Goal: Task Accomplishment & Management: Use online tool/utility

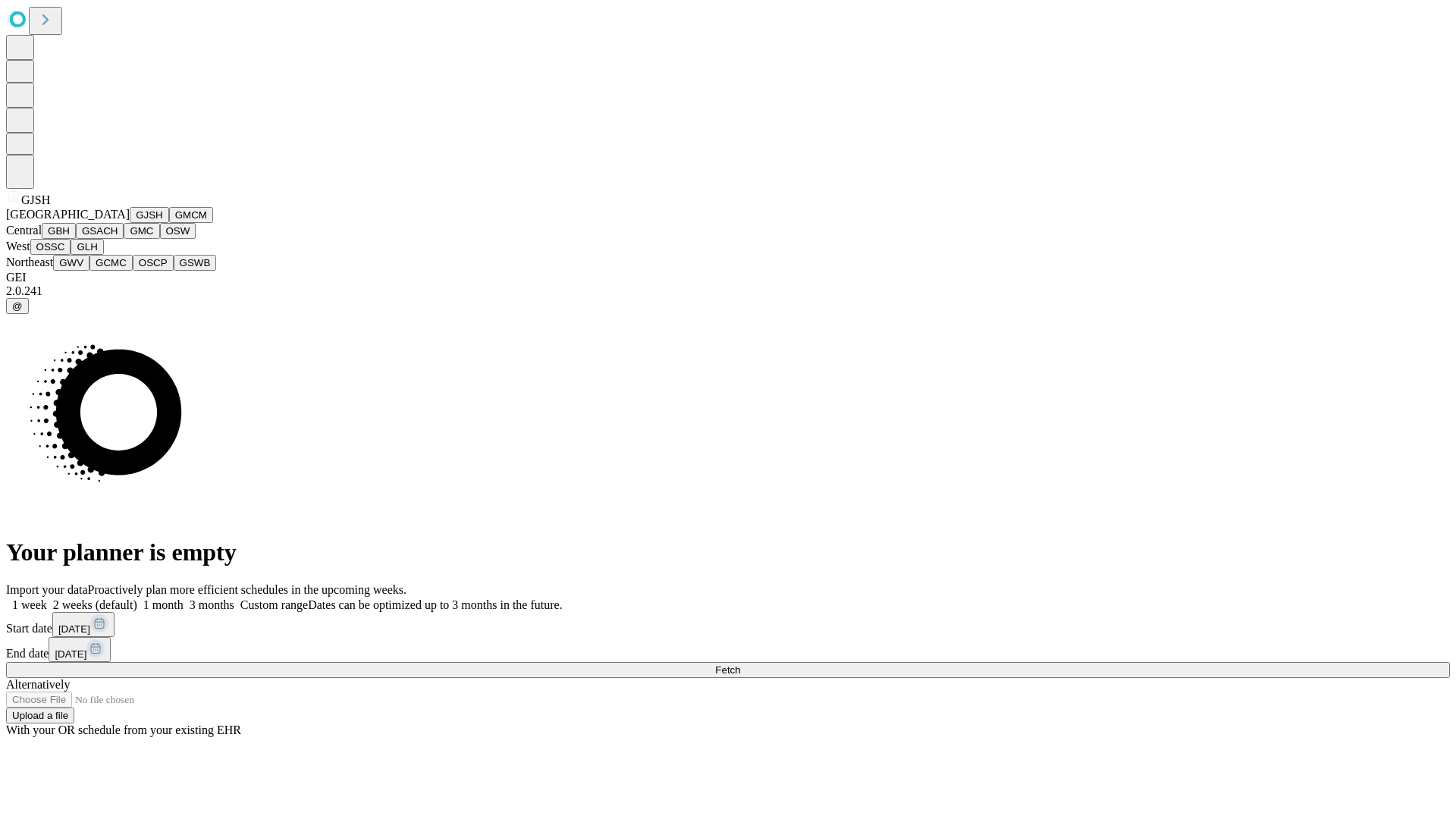
click at [130, 223] on button "GJSH" at bounding box center [149, 215] width 40 height 16
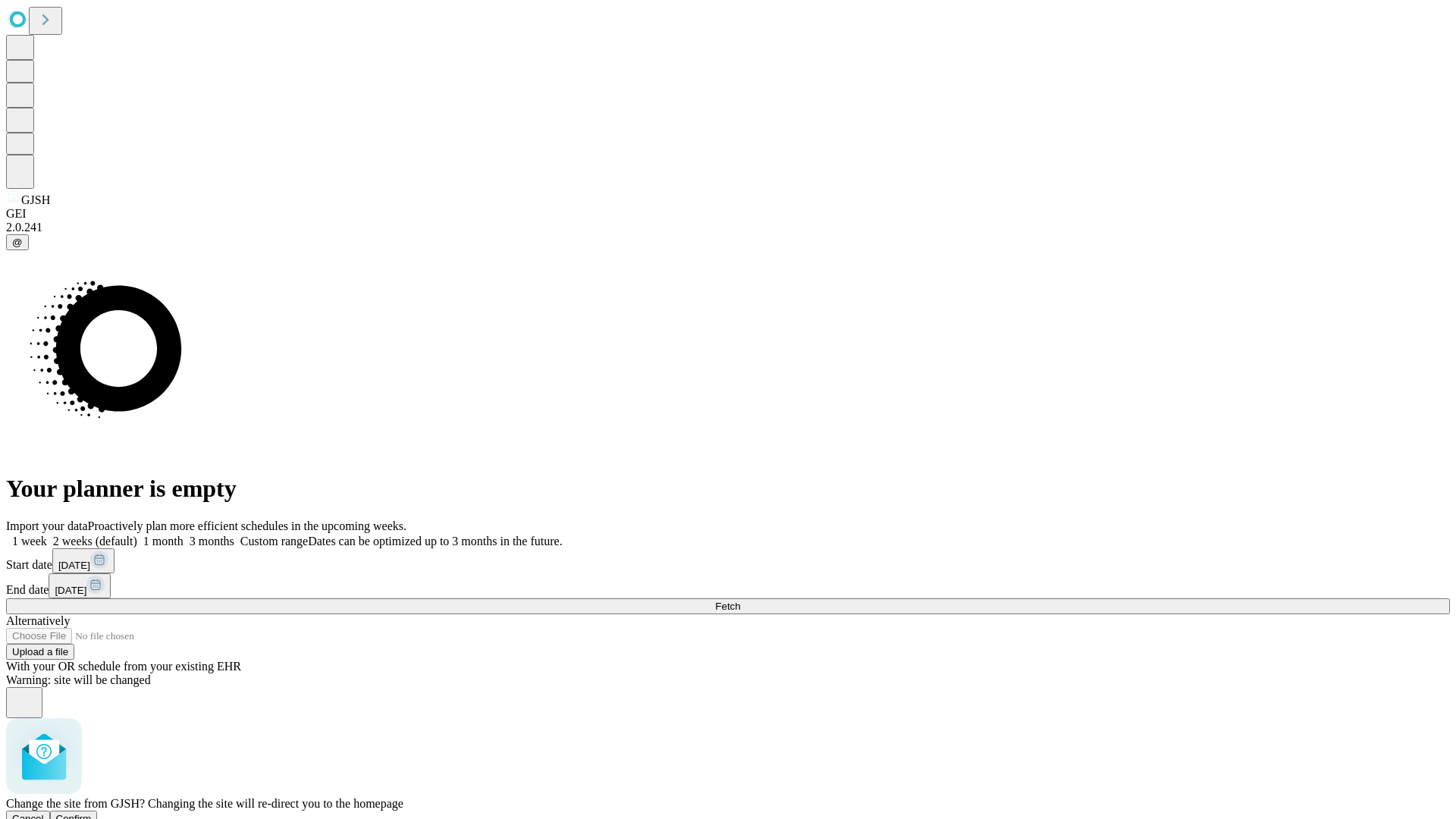
click at [92, 813] on span "Confirm" at bounding box center [73, 818] width 35 height 11
click at [47, 535] on label "1 week" at bounding box center [27, 541] width 41 height 13
click at [740, 601] on span "Fetch" at bounding box center [727, 606] width 25 height 11
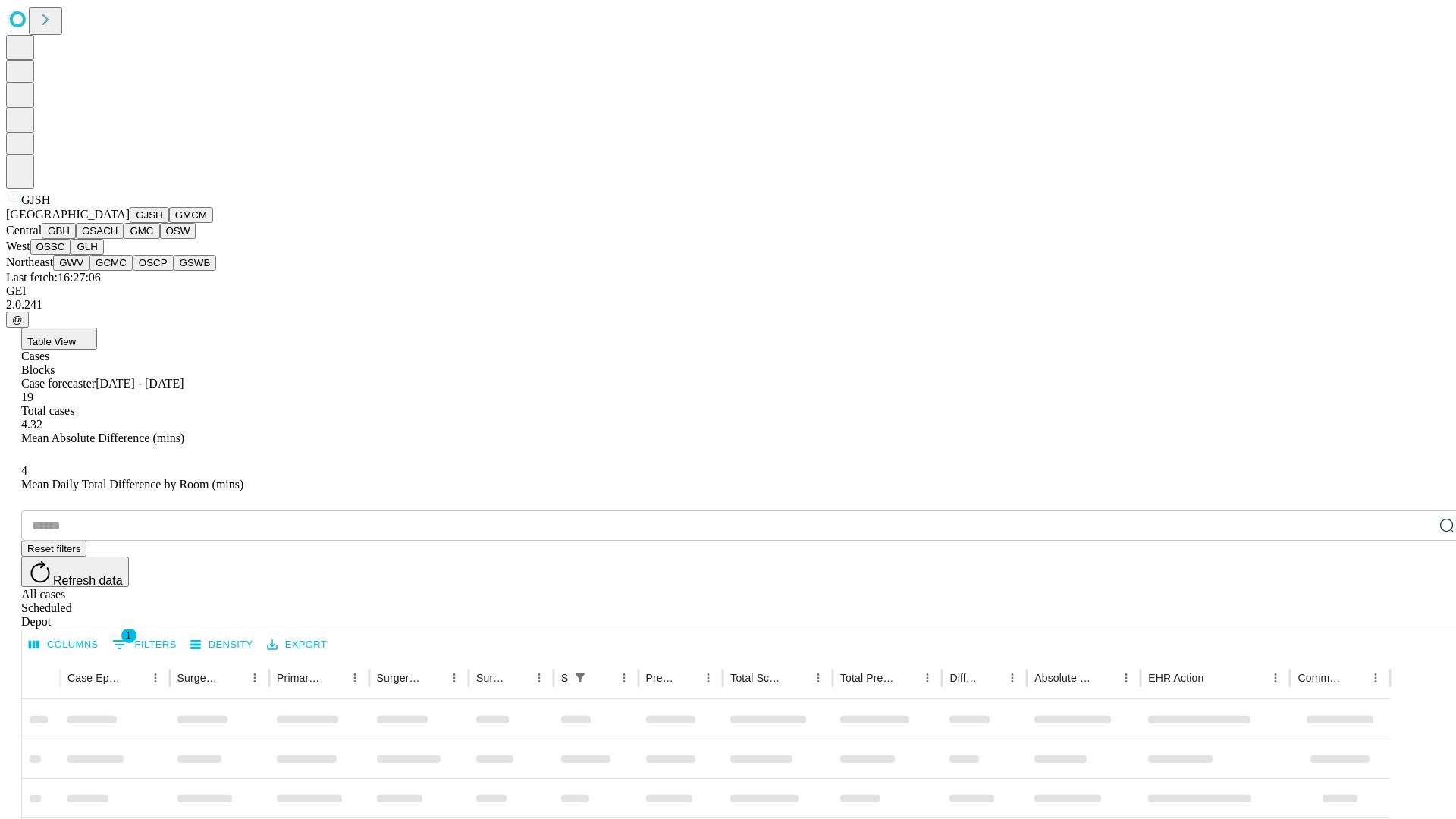
click at [169, 223] on button "GMCM" at bounding box center [191, 215] width 44 height 16
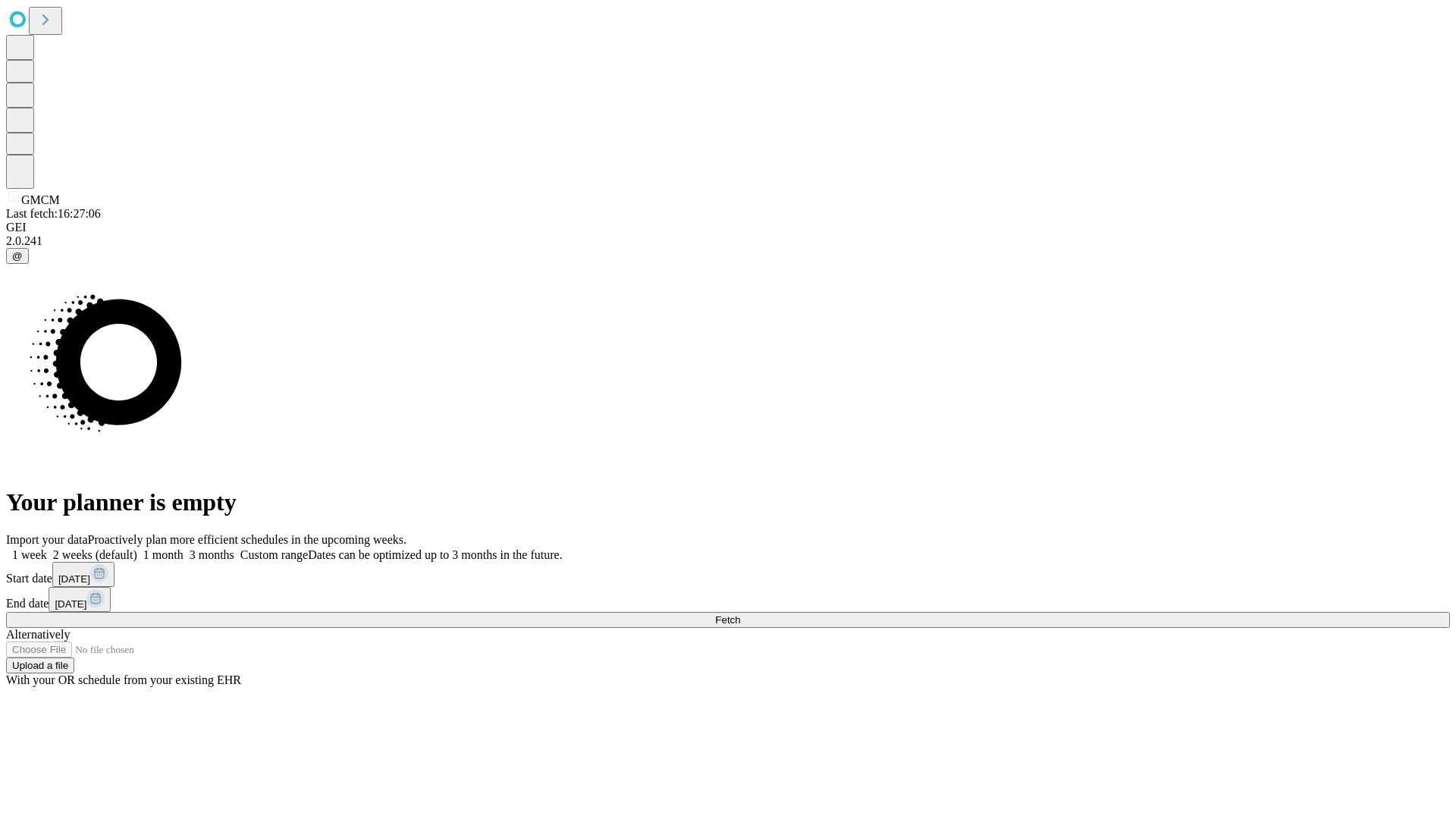
click at [47, 548] on label "1 week" at bounding box center [27, 554] width 41 height 13
click at [740, 614] on span "Fetch" at bounding box center [727, 620] width 25 height 11
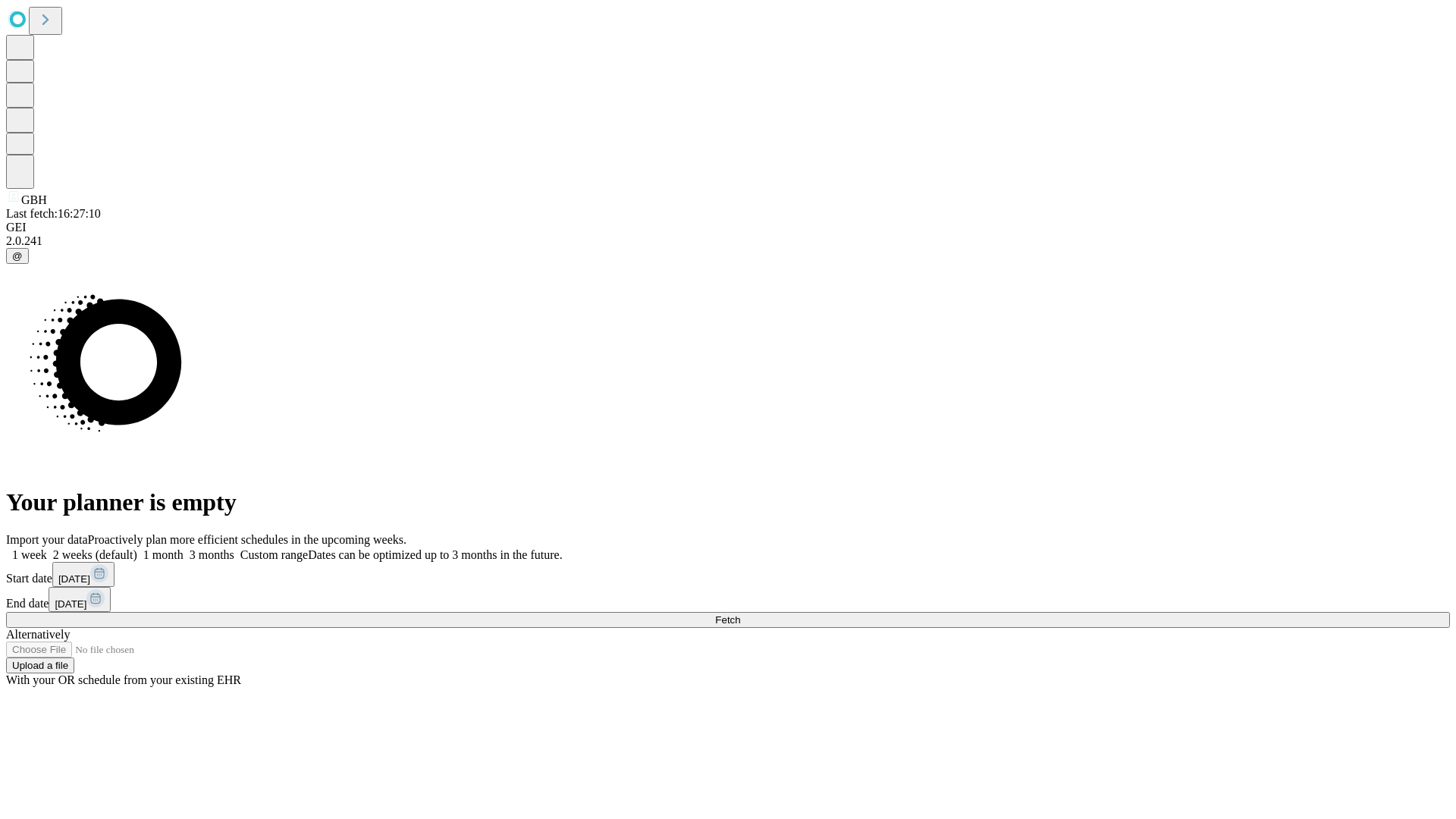
click at [47, 548] on label "1 week" at bounding box center [27, 554] width 41 height 13
click at [740, 614] on span "Fetch" at bounding box center [727, 620] width 25 height 11
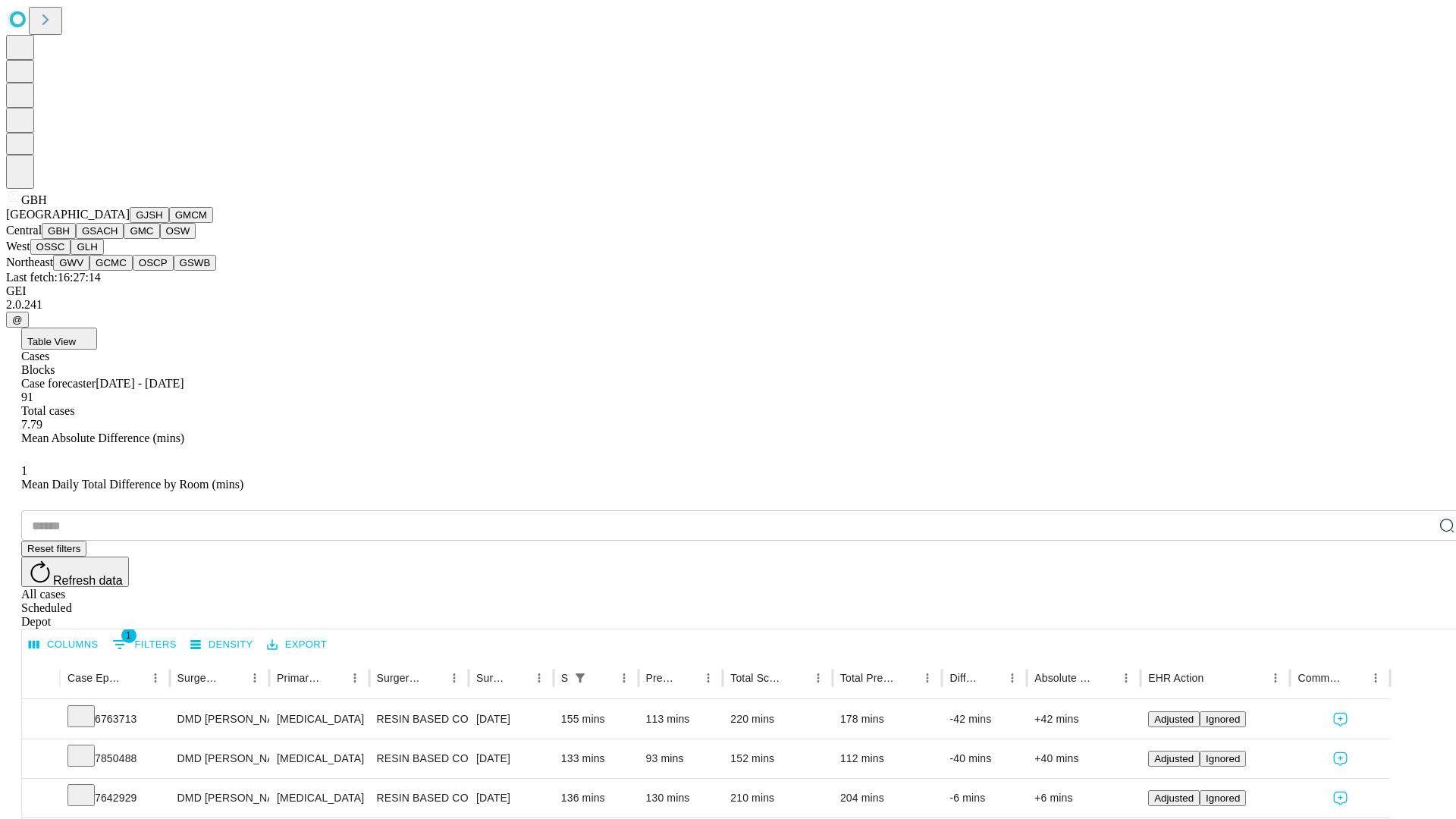
click at [118, 239] on button "GSACH" at bounding box center [100, 231] width 48 height 16
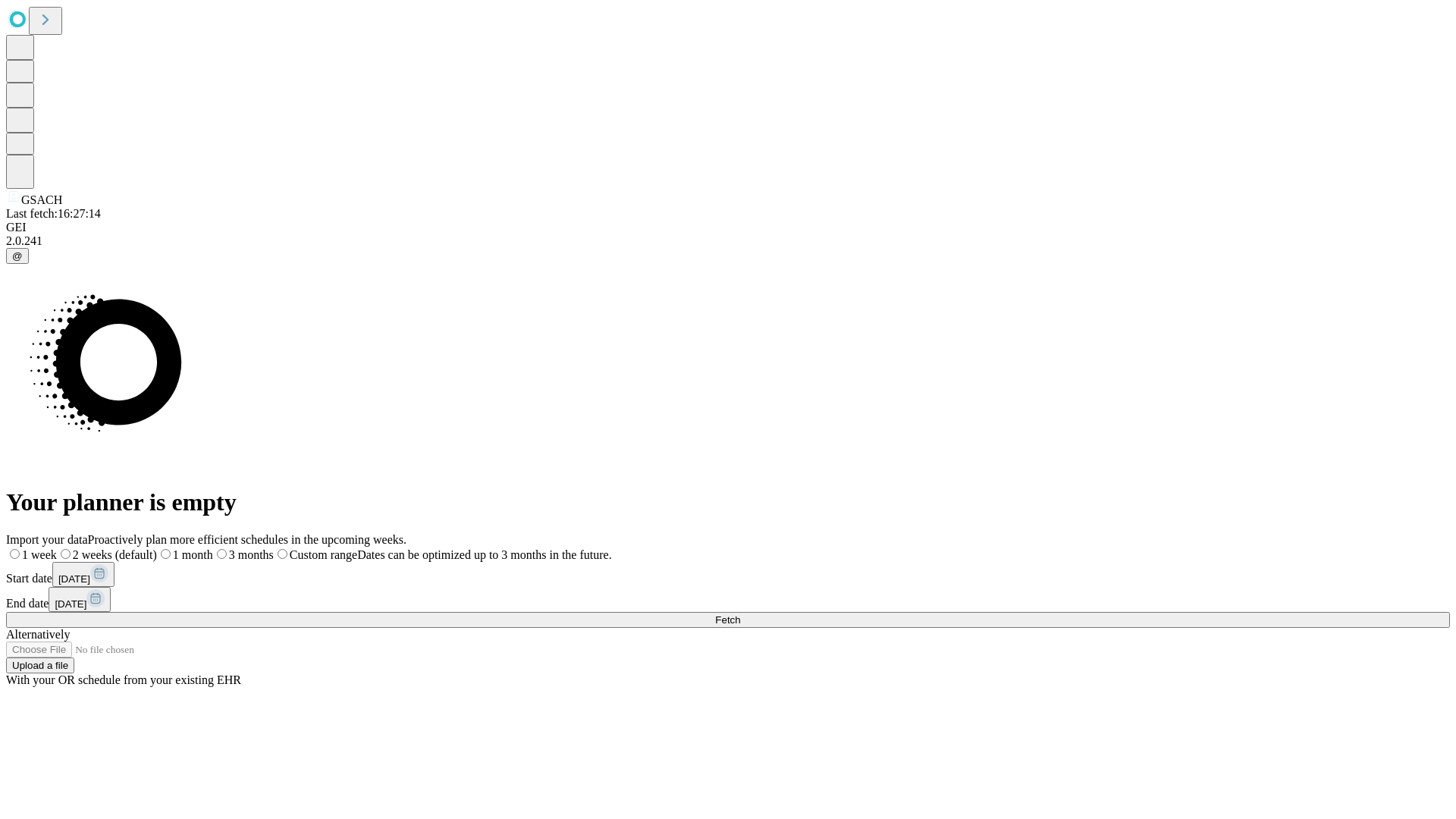
click at [57, 548] on label "1 week" at bounding box center [31, 554] width 51 height 13
click at [740, 614] on span "Fetch" at bounding box center [727, 620] width 25 height 11
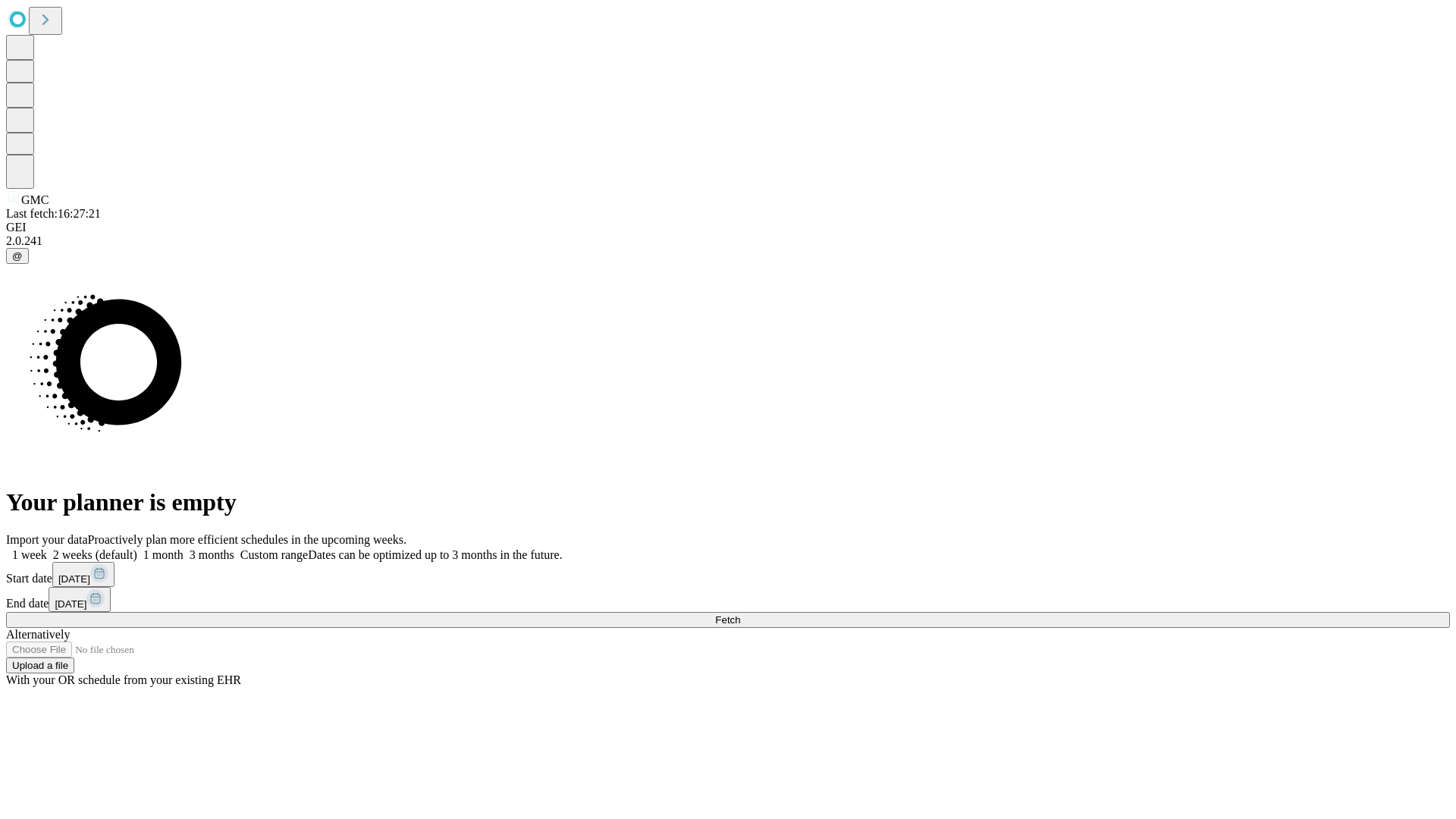
click at [47, 548] on label "1 week" at bounding box center [27, 554] width 41 height 13
click at [740, 614] on span "Fetch" at bounding box center [727, 620] width 25 height 11
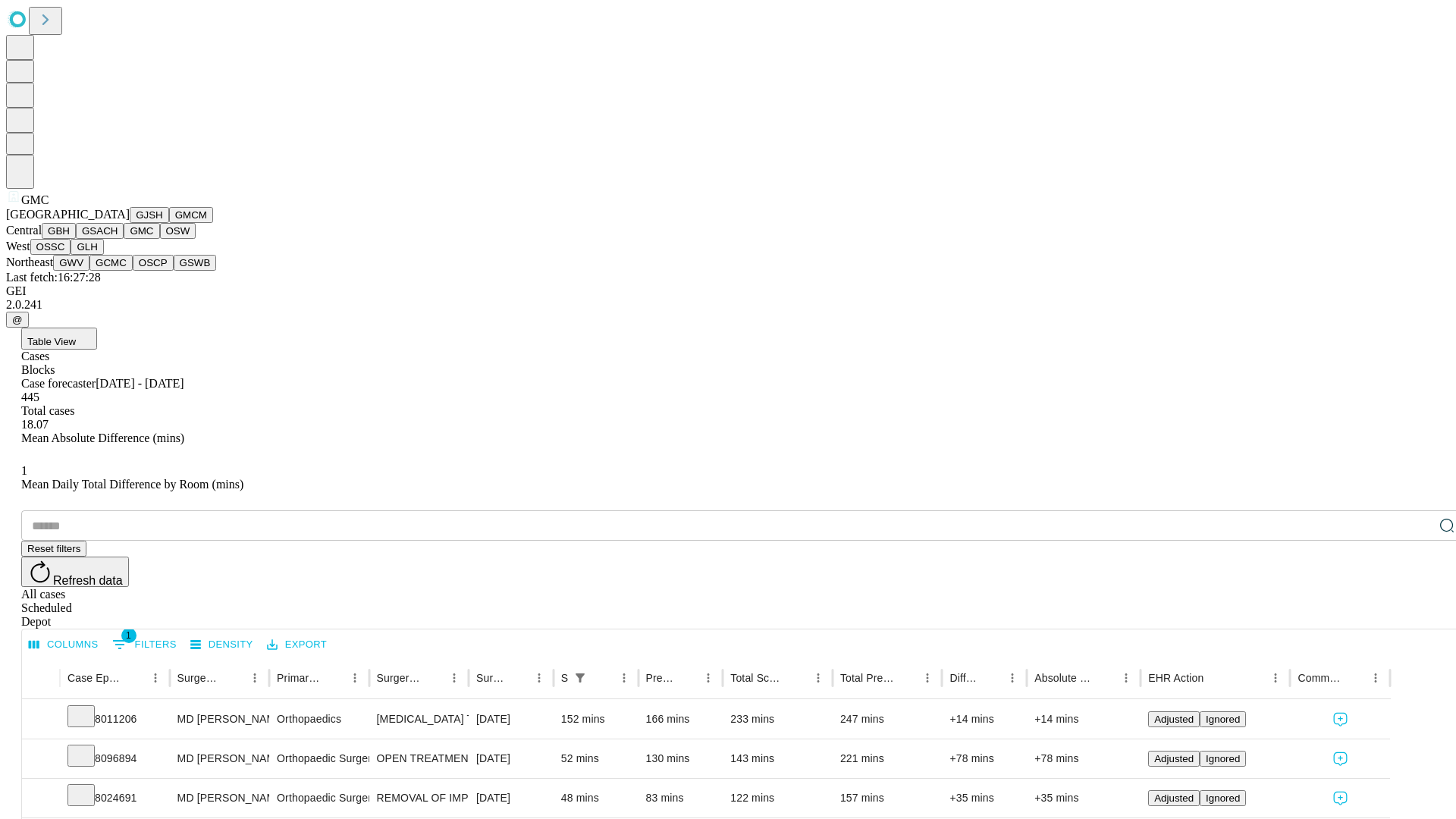
click at [160, 239] on button "OSW" at bounding box center [178, 231] width 36 height 16
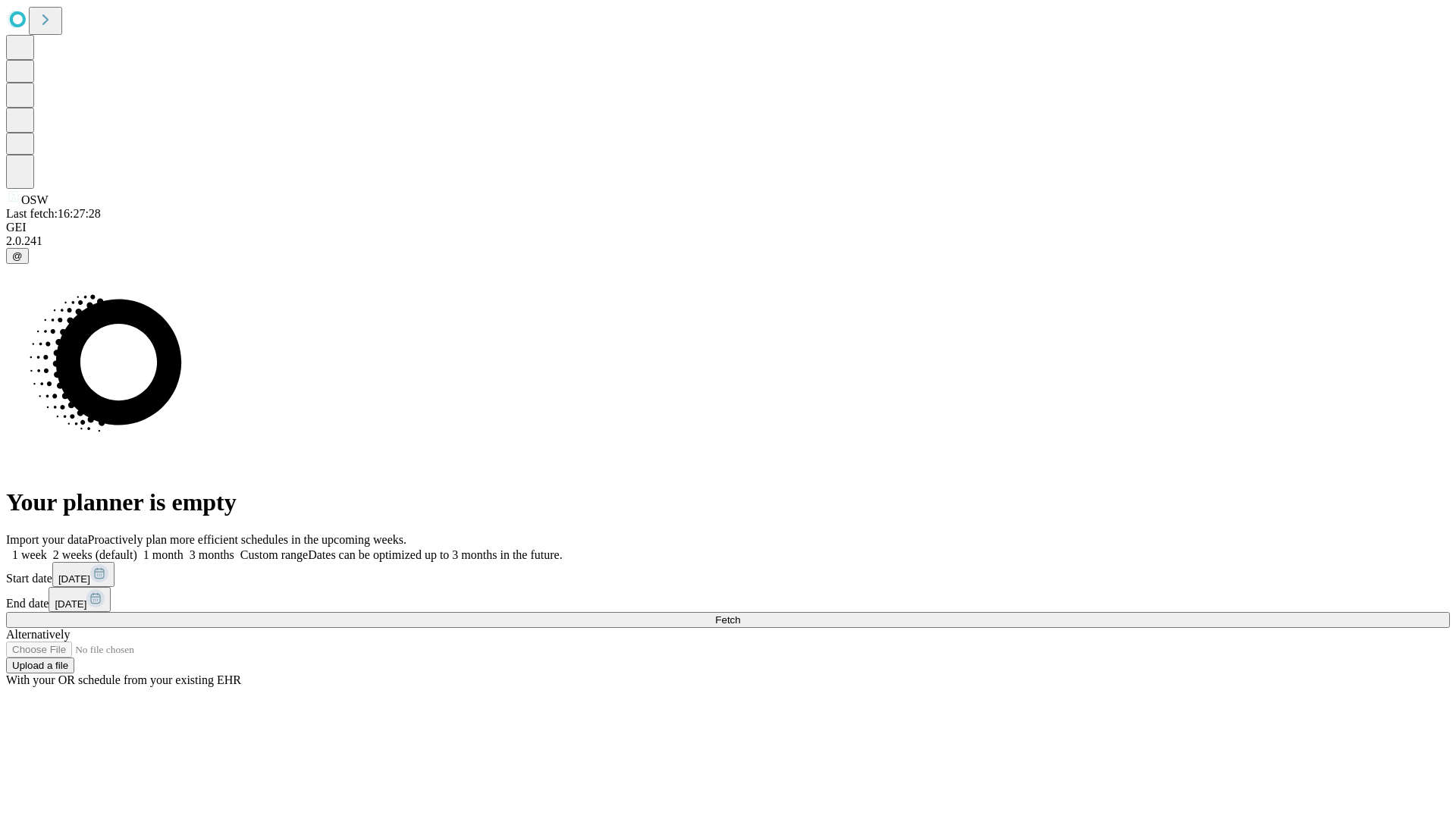
click at [47, 548] on label "1 week" at bounding box center [27, 554] width 41 height 13
click at [740, 614] on span "Fetch" at bounding box center [727, 620] width 25 height 11
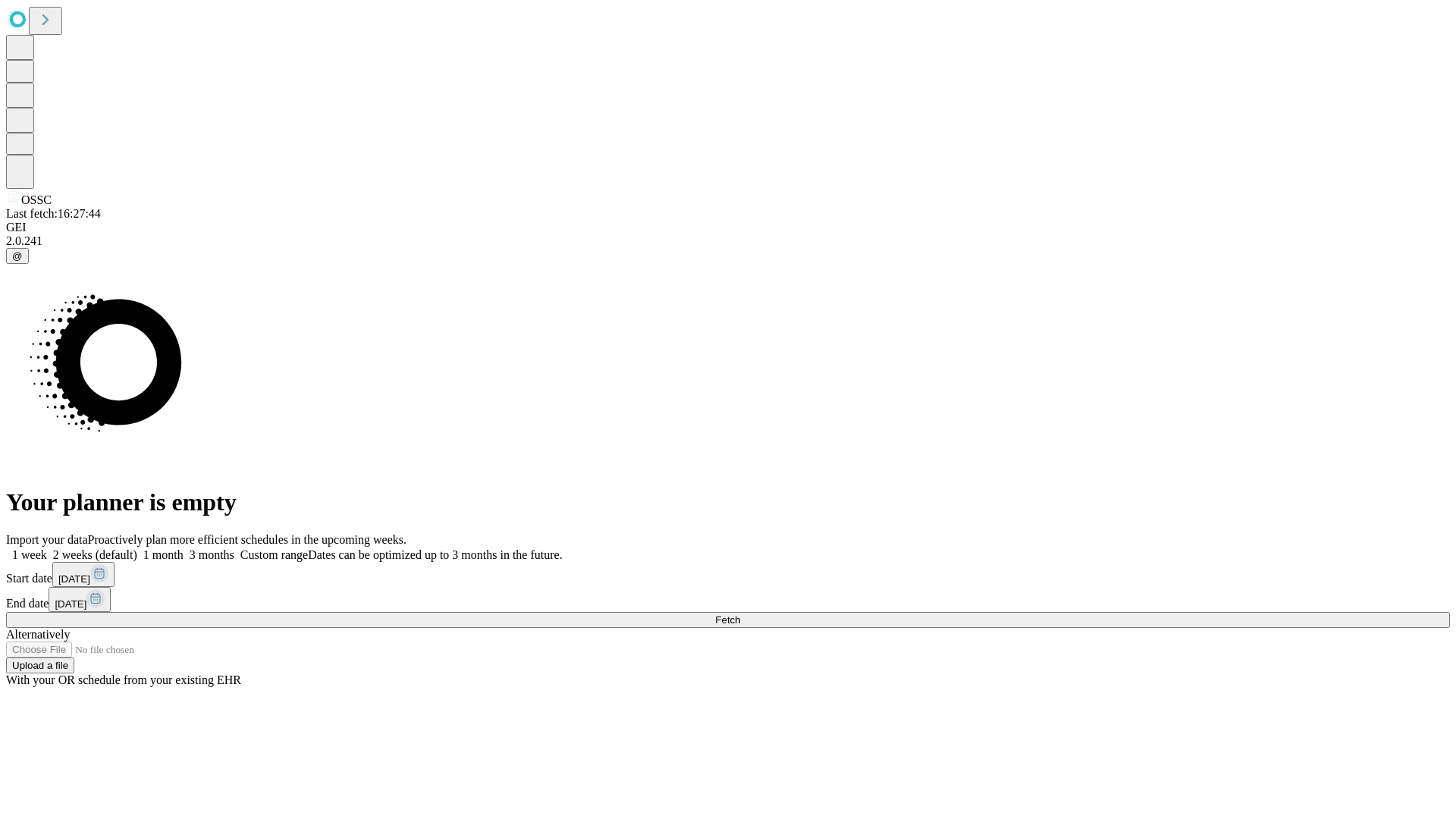
click at [740, 614] on span "Fetch" at bounding box center [727, 620] width 25 height 11
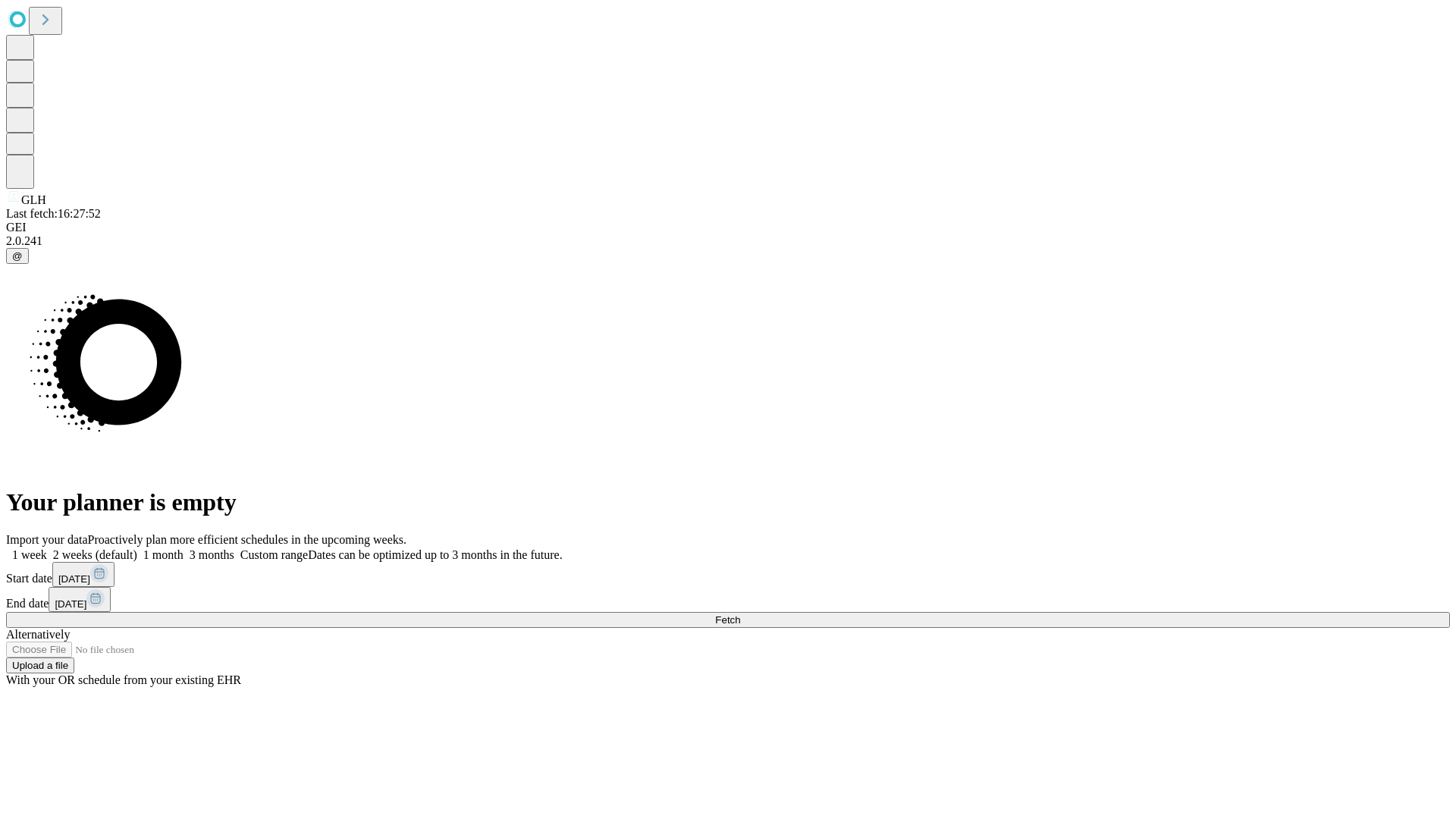
click at [47, 548] on label "1 week" at bounding box center [27, 554] width 41 height 13
click at [740, 614] on span "Fetch" at bounding box center [727, 620] width 25 height 11
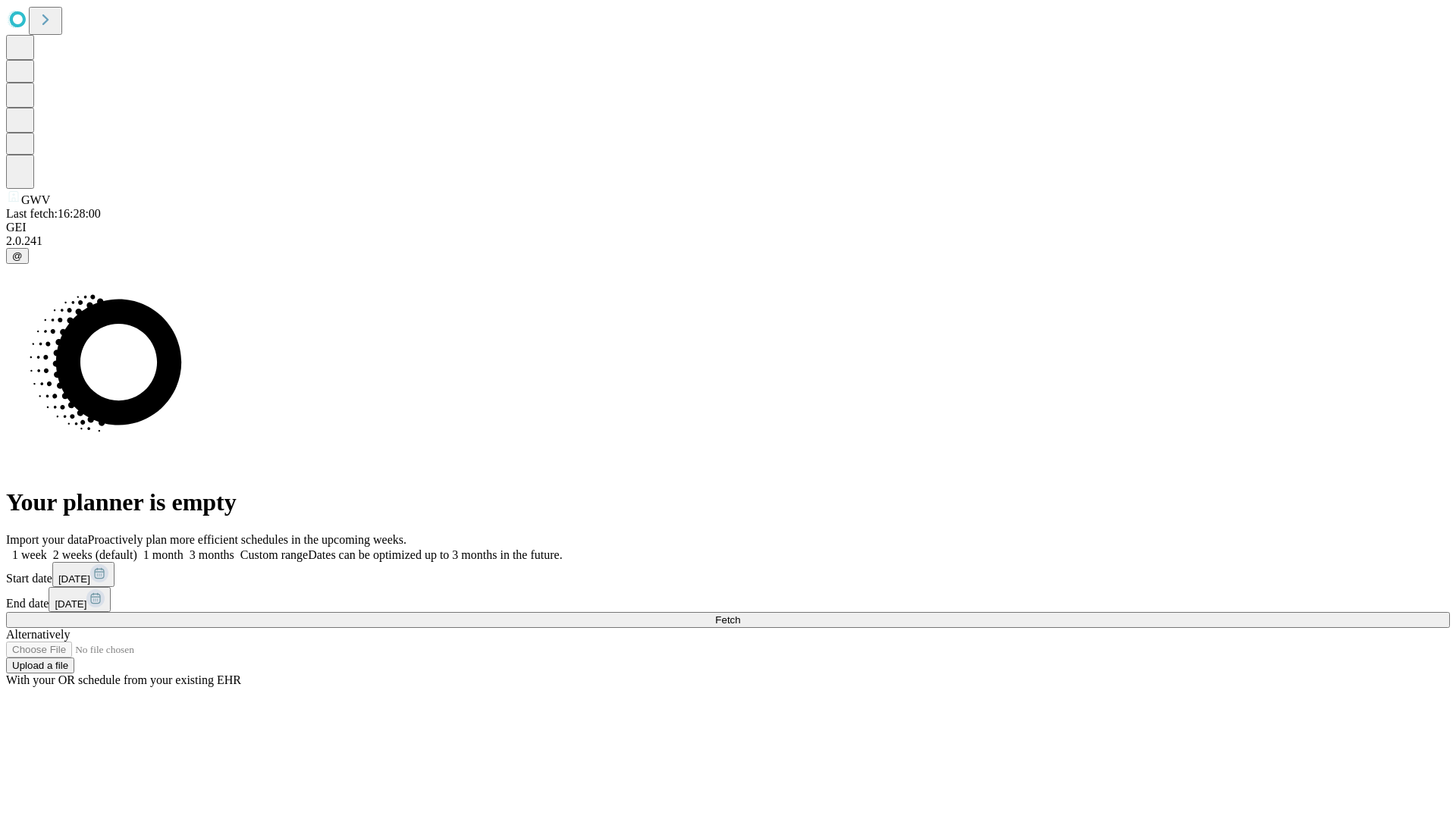
click at [740, 614] on span "Fetch" at bounding box center [727, 620] width 25 height 11
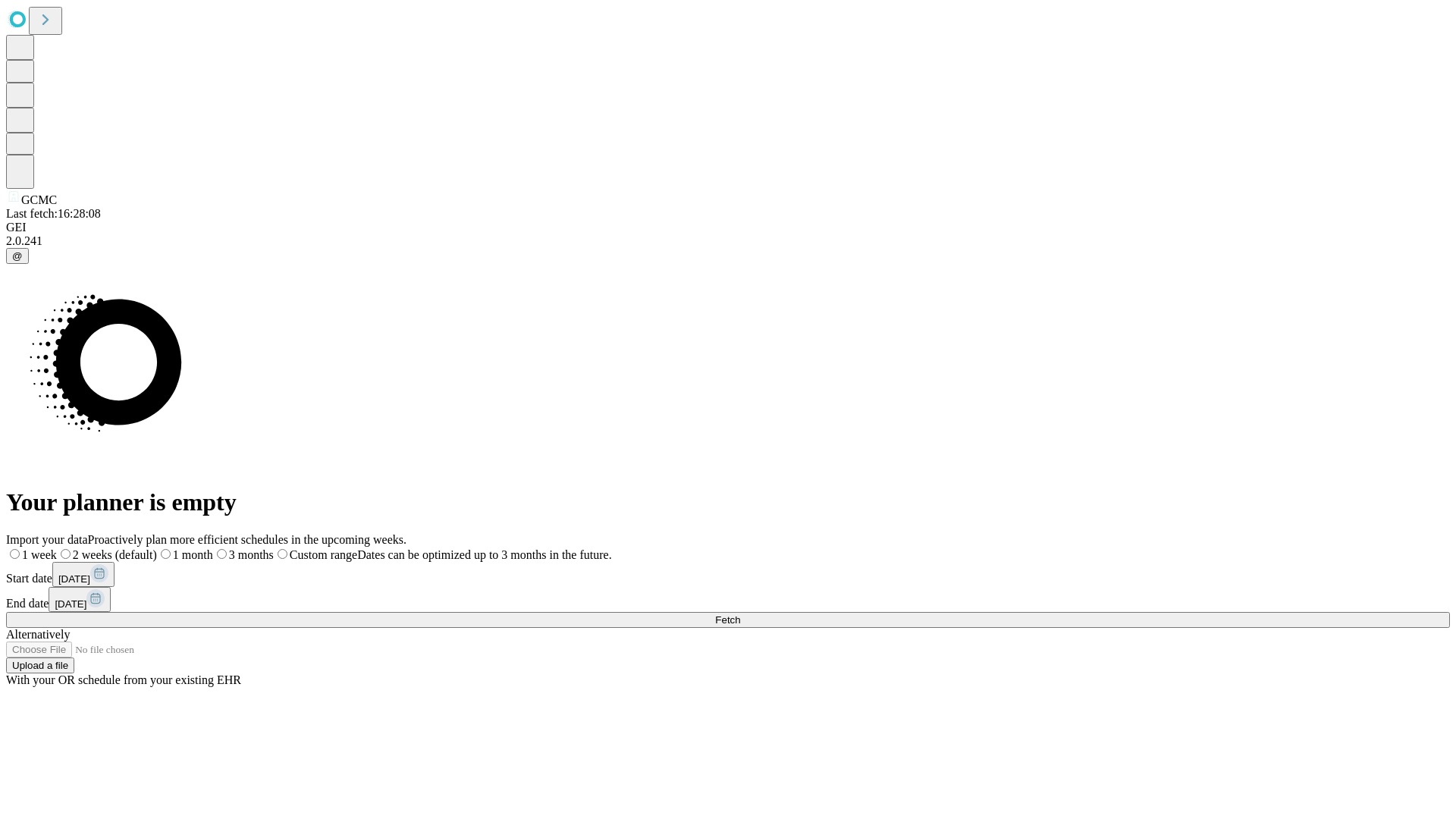
click at [57, 548] on label "1 week" at bounding box center [31, 554] width 51 height 13
click at [740, 614] on span "Fetch" at bounding box center [727, 620] width 25 height 11
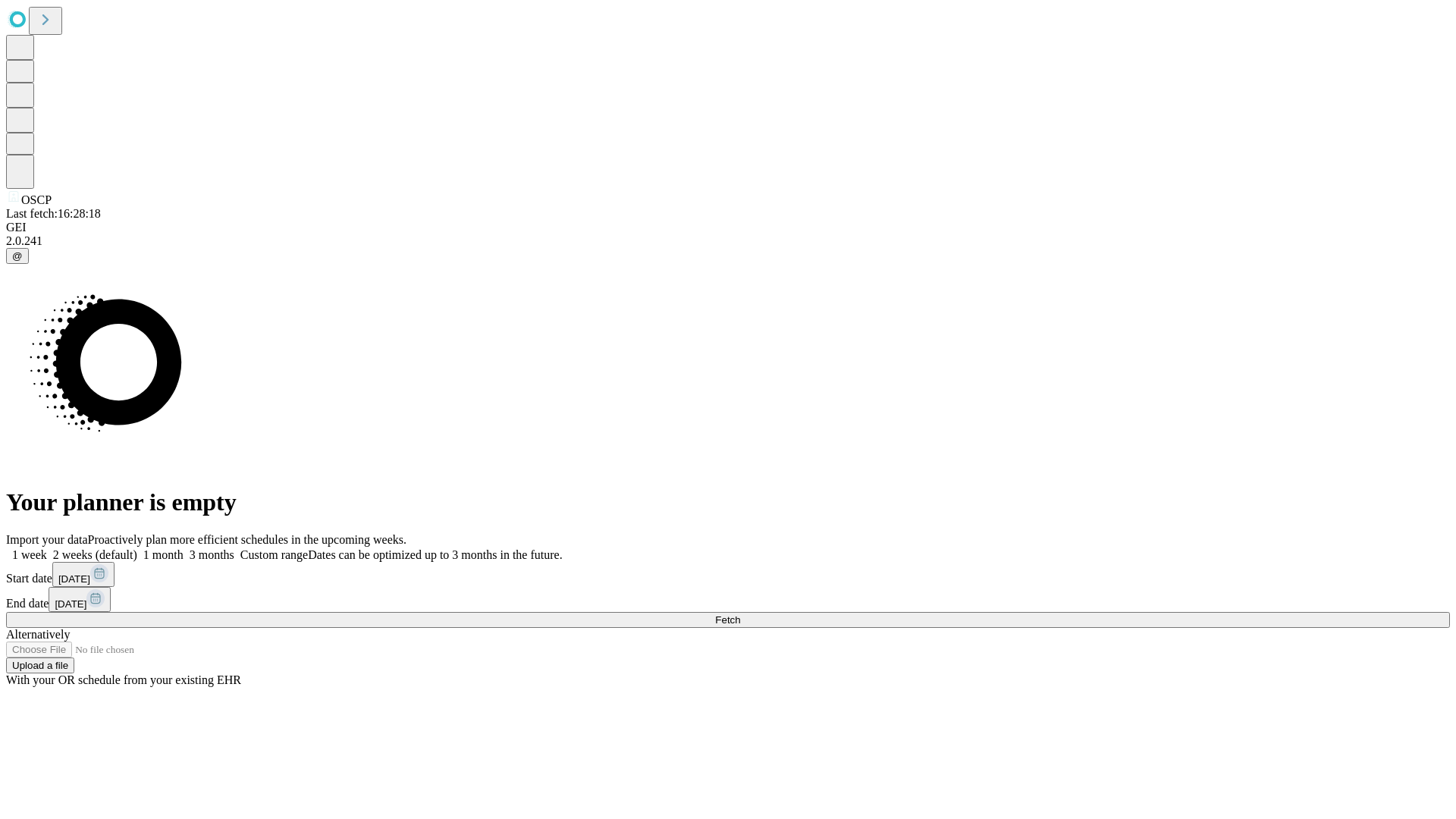
click at [47, 548] on label "1 week" at bounding box center [27, 554] width 41 height 13
click at [740, 614] on span "Fetch" at bounding box center [727, 620] width 25 height 11
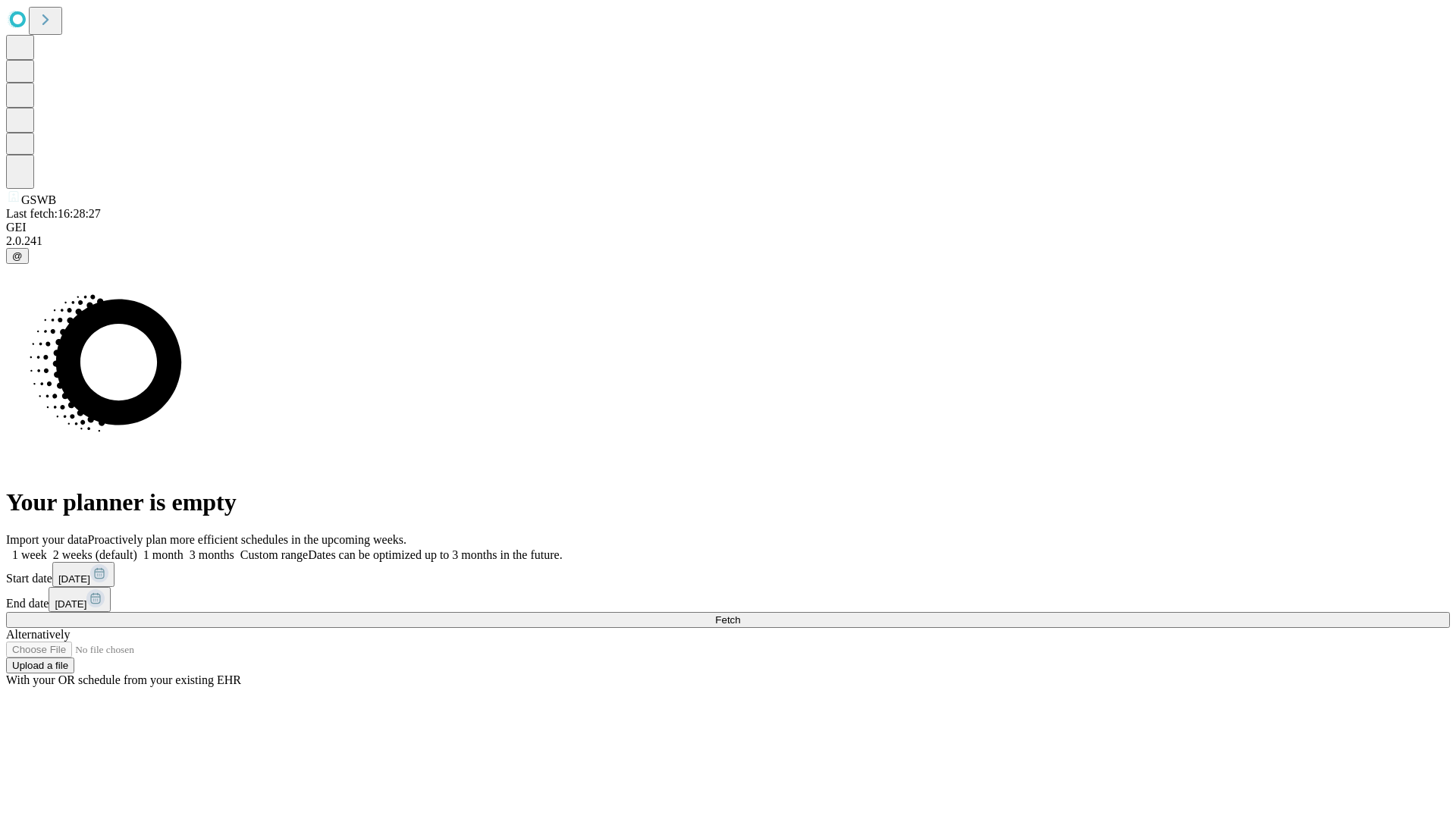
click at [47, 548] on label "1 week" at bounding box center [27, 554] width 41 height 13
click at [740, 614] on span "Fetch" at bounding box center [727, 620] width 25 height 11
